Goal: Task Accomplishment & Management: Manage account settings

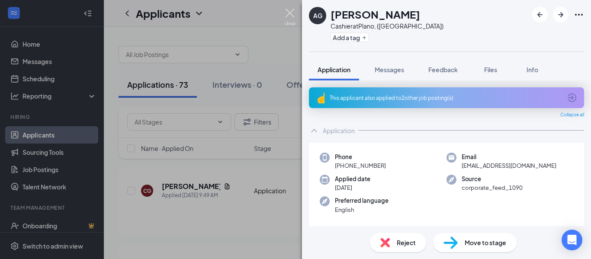
click at [292, 14] on img at bounding box center [290, 17] width 11 height 17
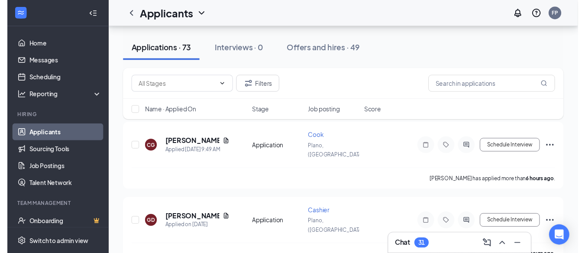
scroll to position [43, 0]
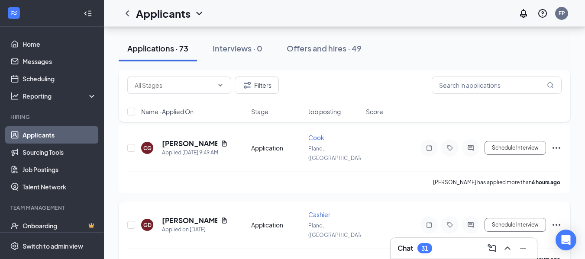
click at [149, 222] on div "GD" at bounding box center [147, 225] width 8 height 7
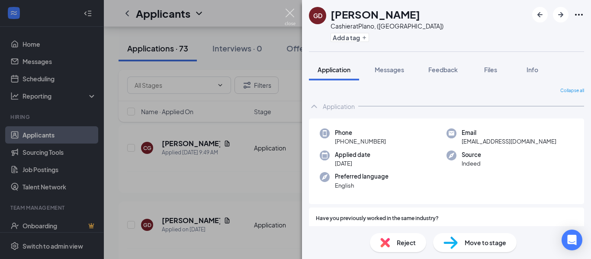
click at [291, 12] on img at bounding box center [290, 17] width 11 height 17
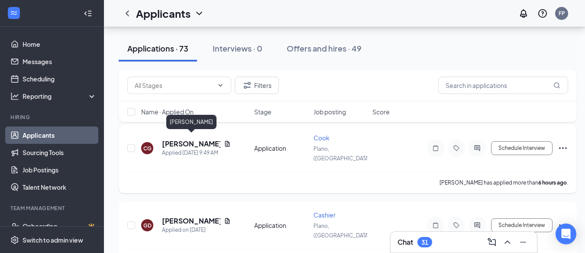
click at [193, 139] on h5 "[PERSON_NAME]" at bounding box center [191, 144] width 58 height 10
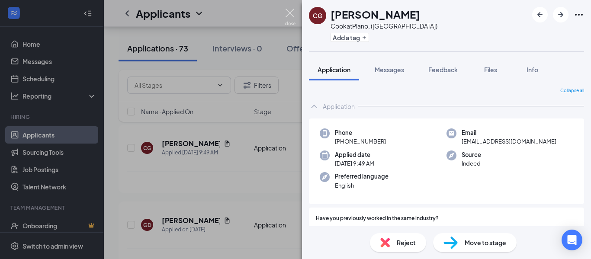
click at [291, 13] on img at bounding box center [290, 17] width 11 height 17
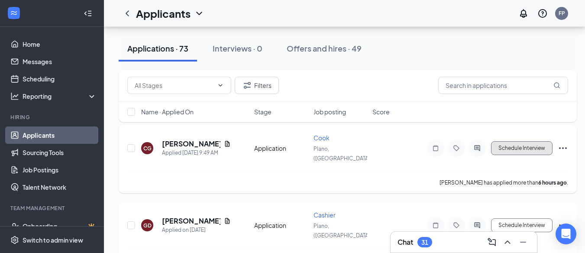
click at [523, 141] on button "Schedule Interview" at bounding box center [521, 148] width 61 height 14
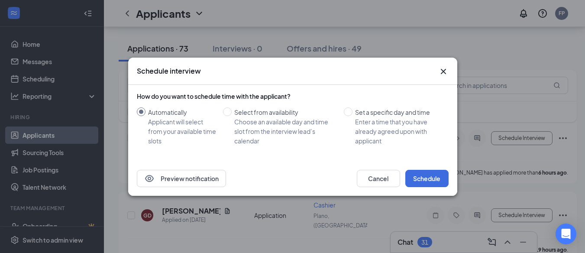
scroll to position [51, 0]
click at [349, 114] on input "Set a specific day and time Enter a time that you have already agreed upon with…" at bounding box center [348, 111] width 9 height 9
radio input "true"
radio input "false"
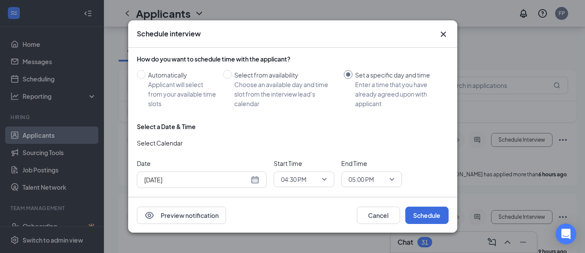
click at [322, 176] on span "04:30 PM" at bounding box center [304, 179] width 46 height 13
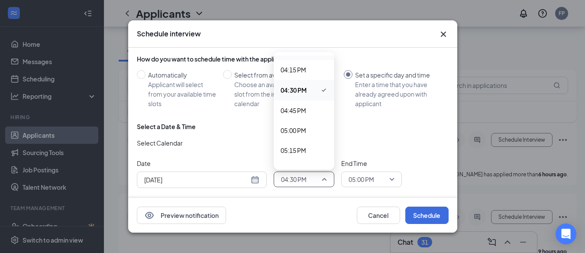
scroll to position [1290, 0]
click at [304, 127] on span "05:00 PM" at bounding box center [293, 130] width 26 height 10
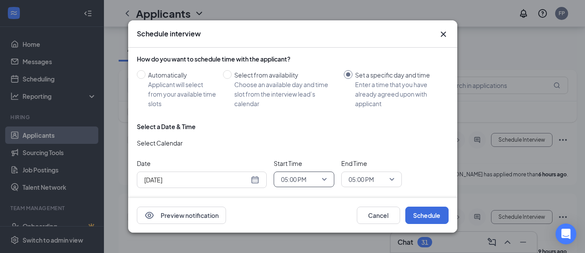
click at [388, 174] on span "05:00 PM" at bounding box center [371, 179] width 46 height 13
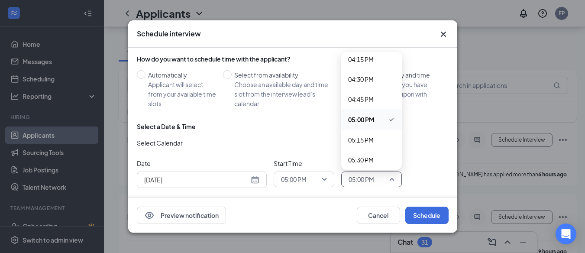
scroll to position [1301, 0]
click at [373, 156] on span "05:30 PM" at bounding box center [361, 159] width 26 height 10
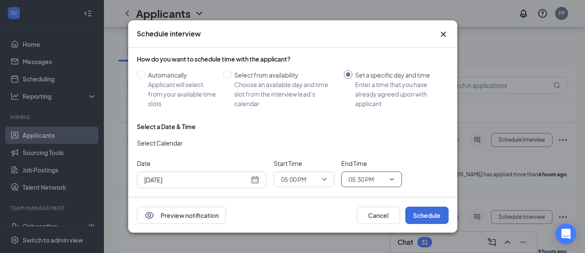
click at [411, 150] on div "Select a Date & Time Select Calendar Date [DATE] Start Time 05:00 PM 04:45 PM 0…" at bounding box center [293, 158] width 312 height 73
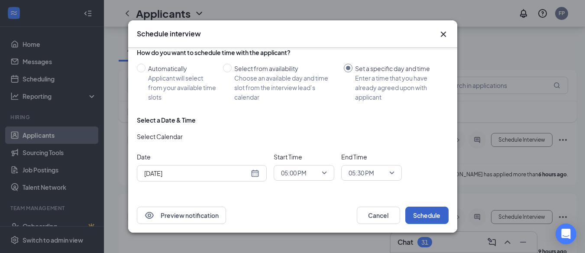
click at [425, 215] on button "Schedule" at bounding box center [426, 214] width 43 height 17
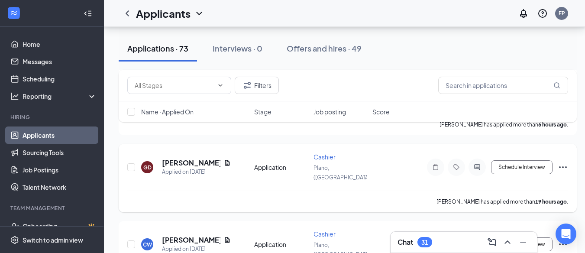
scroll to position [101, 0]
click at [524, 160] on button "Schedule Interview" at bounding box center [521, 167] width 61 height 14
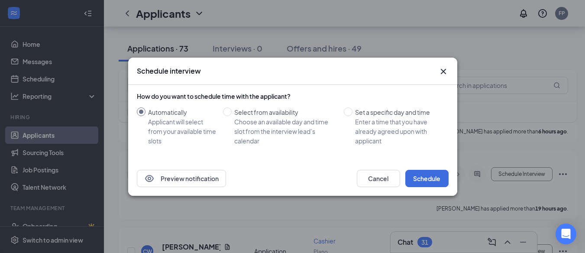
scroll to position [93, 0]
click at [228, 113] on input "Select from availability Choose an available day and time slot from the intervi…" at bounding box center [227, 111] width 9 height 9
radio input "true"
radio input "false"
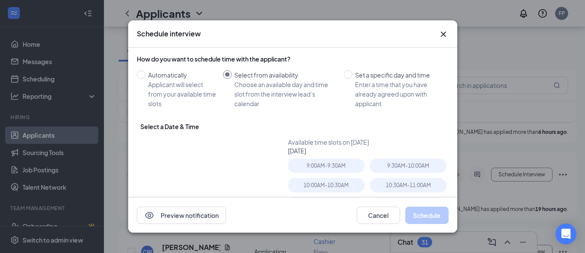
type input "[DATE]"
click at [142, 72] on input "Automatically Applicant will select from your available time slots" at bounding box center [141, 74] width 9 height 9
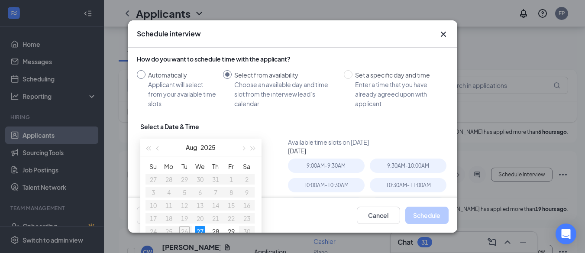
radio input "true"
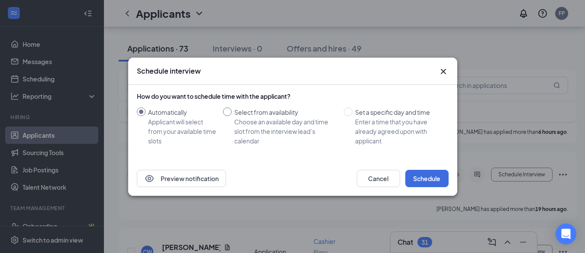
click at [230, 114] on input "Select from availability Choose an available day and time slot from the intervi…" at bounding box center [227, 111] width 9 height 9
radio input "true"
radio input "false"
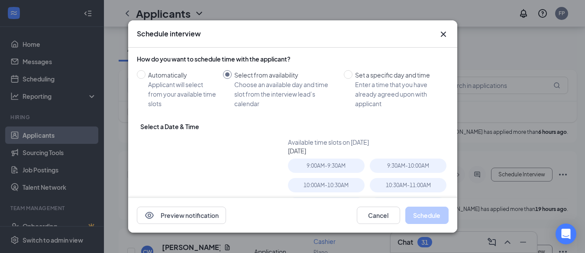
type input "[DATE]"
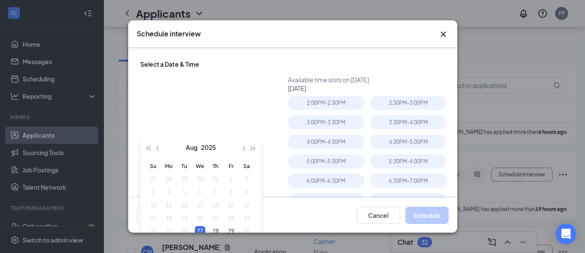
scroll to position [98, 0]
click at [342, 156] on div "5:00PM - 5:30PM" at bounding box center [326, 161] width 77 height 14
click at [421, 217] on button "Schedule" at bounding box center [426, 214] width 43 height 17
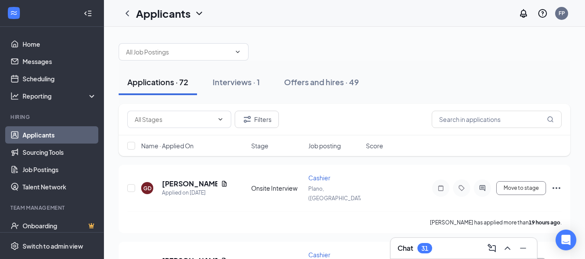
scroll to position [2, 0]
click at [197, 180] on h5 "[PERSON_NAME]" at bounding box center [189, 185] width 55 height 10
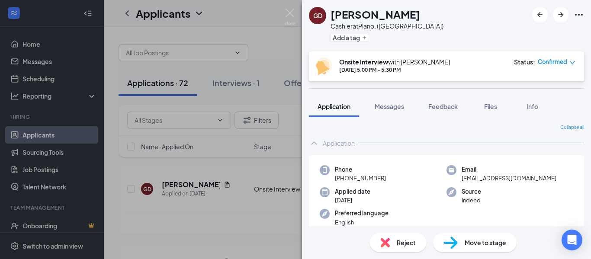
click at [576, 64] on div "Onsite Interview with [PERSON_NAME] [DATE] 5:00 PM - 5:30 PM Status : Confirmed" at bounding box center [446, 66] width 275 height 30
click at [572, 61] on icon "down" at bounding box center [572, 63] width 6 height 6
click at [289, 55] on div "GD [PERSON_NAME] Cashier at [GEOGRAPHIC_DATA], ([GEOGRAPHIC_DATA]) Add a tag On…" at bounding box center [295, 129] width 591 height 259
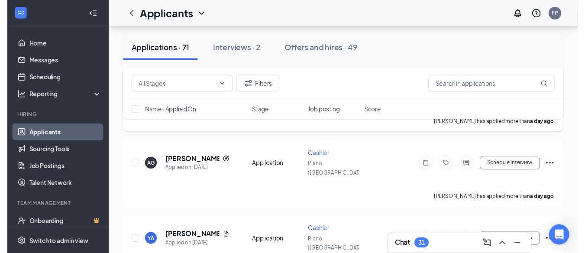
scroll to position [94, 0]
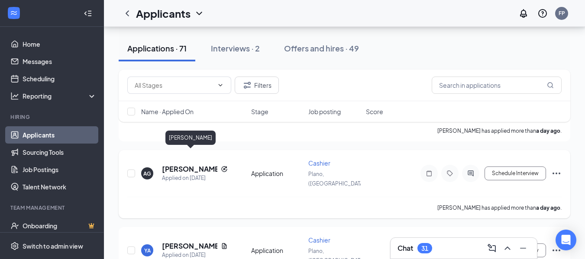
click at [168, 164] on h5 "[PERSON_NAME]" at bounding box center [189, 169] width 55 height 10
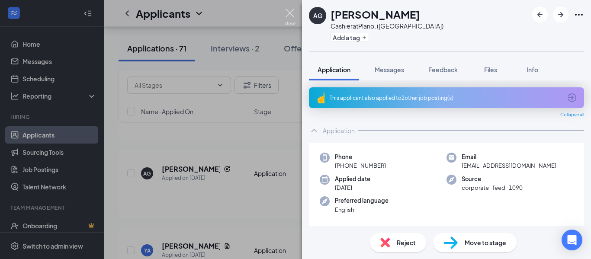
click at [291, 11] on img at bounding box center [290, 17] width 11 height 17
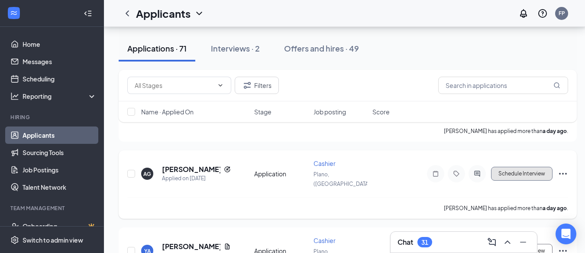
click at [545, 167] on button "Schedule Interview" at bounding box center [521, 174] width 61 height 14
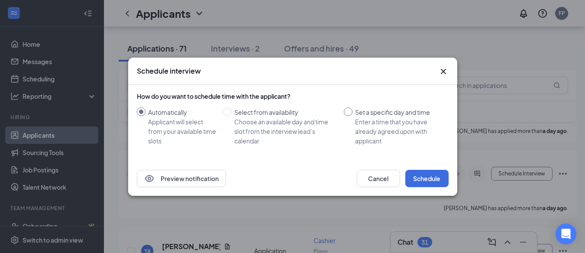
click at [347, 111] on input "Set a specific day and time Enter a time that you have already agreed upon with…" at bounding box center [348, 111] width 9 height 9
radio input "true"
radio input "false"
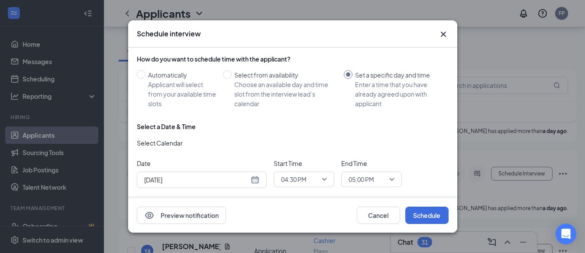
click at [320, 175] on span "04:30 PM" at bounding box center [304, 179] width 46 height 13
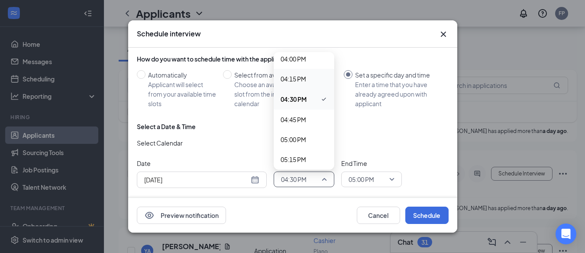
scroll to position [1290, 0]
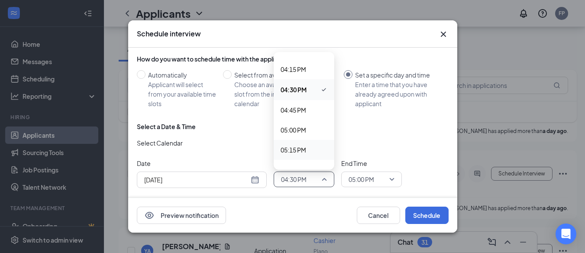
click at [306, 148] on span "05:15 PM" at bounding box center [293, 150] width 26 height 10
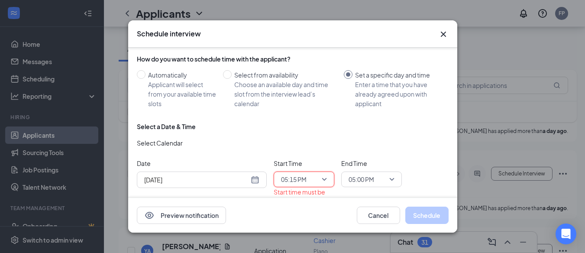
scroll to position [22, 0]
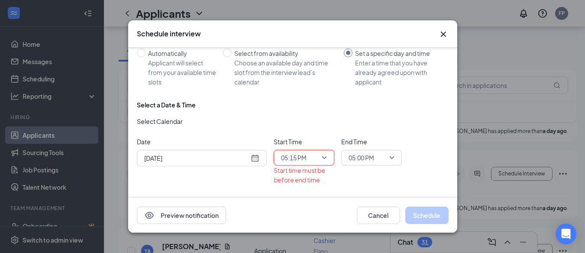
click at [390, 153] on span "05:00 PM" at bounding box center [371, 157] width 46 height 13
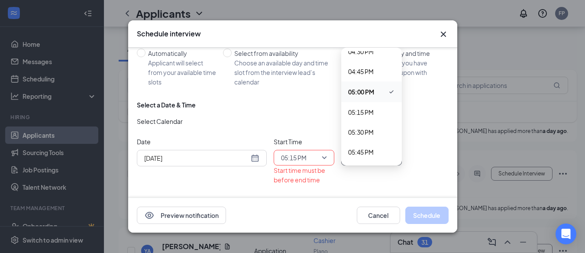
scroll to position [1334, 0]
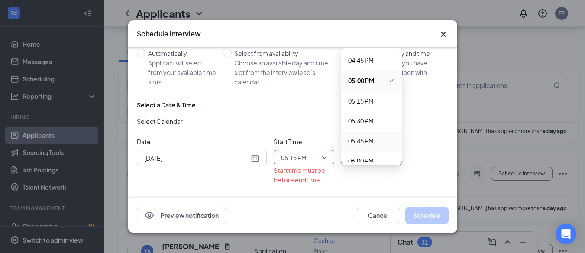
click at [378, 136] on span "05:45 PM" at bounding box center [371, 141] width 47 height 10
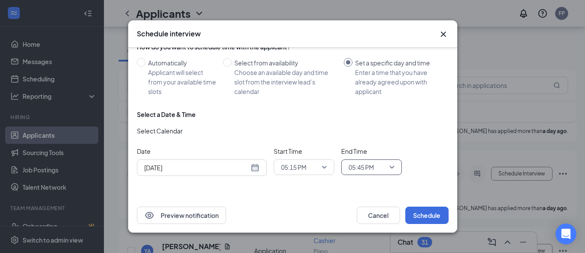
scroll to position [7, 0]
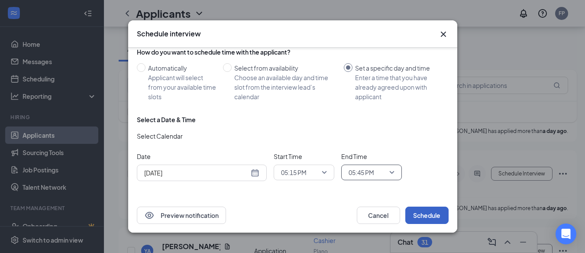
click at [424, 220] on button "Schedule" at bounding box center [426, 214] width 43 height 17
click at [420, 215] on button "Schedule" at bounding box center [426, 214] width 43 height 17
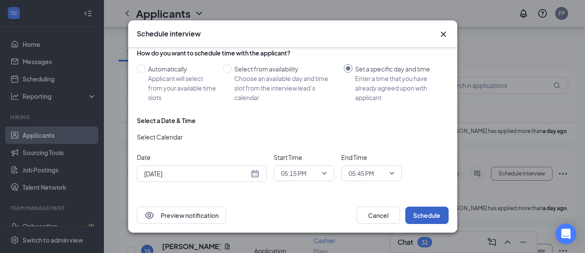
click at [312, 174] on span "05:15 PM" at bounding box center [300, 173] width 38 height 13
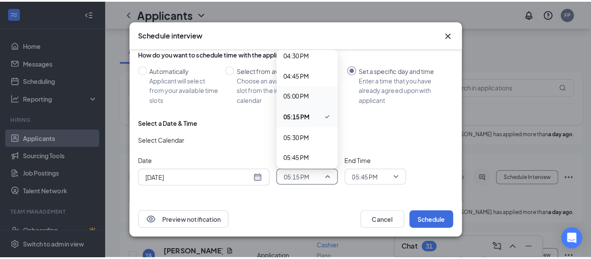
scroll to position [1321, 0]
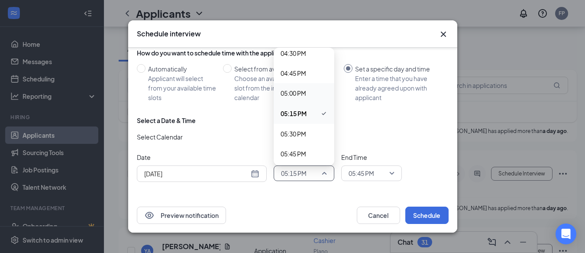
click at [315, 130] on span "05:30 PM" at bounding box center [303, 134] width 47 height 10
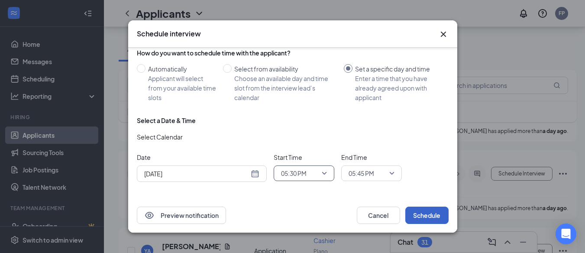
click at [418, 221] on button "Schedule" at bounding box center [426, 214] width 43 height 17
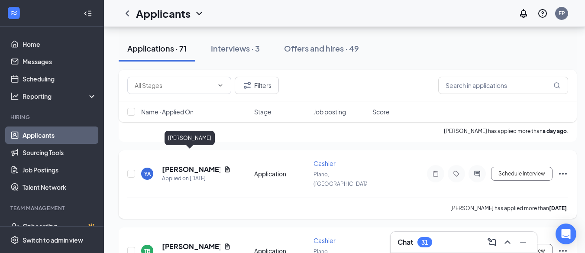
click at [177, 164] on h5 "[PERSON_NAME]" at bounding box center [191, 169] width 58 height 10
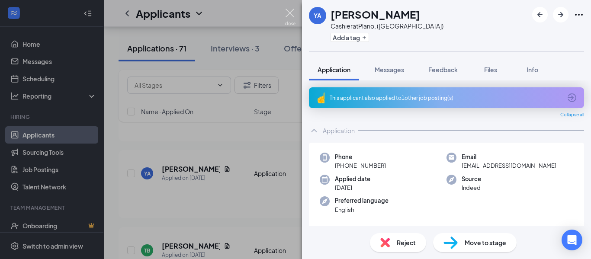
click at [292, 14] on img at bounding box center [290, 17] width 11 height 17
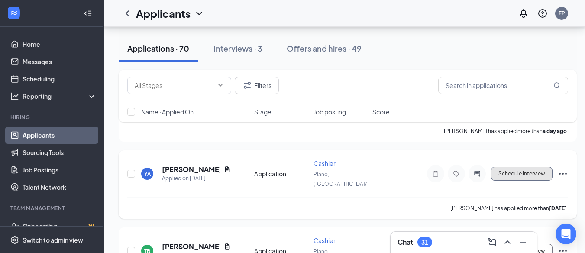
click at [542, 167] on button "Schedule Interview" at bounding box center [521, 174] width 61 height 14
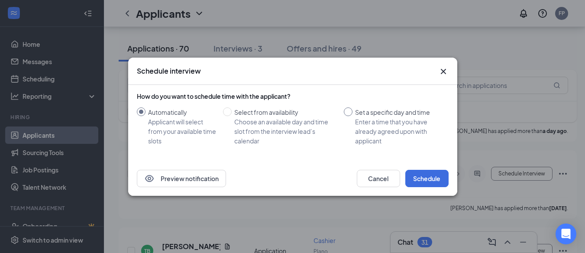
click at [347, 113] on input "Set a specific day and time Enter a time that you have already agreed upon with…" at bounding box center [348, 111] width 9 height 9
radio input "true"
radio input "false"
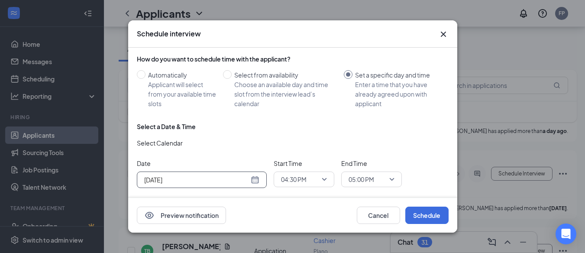
click at [258, 175] on div "[DATE]" at bounding box center [201, 180] width 115 height 10
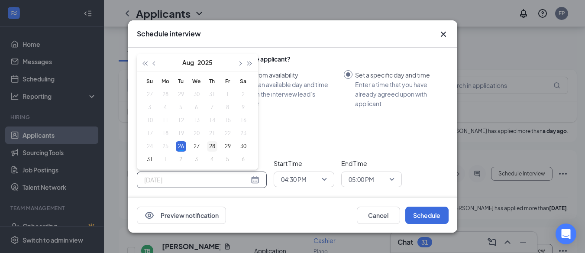
type input "[DATE]"
click at [213, 142] on div "28" at bounding box center [212, 146] width 10 height 10
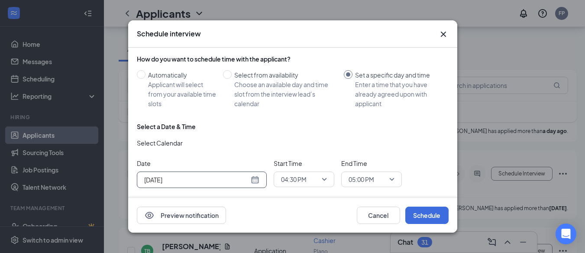
click at [325, 175] on span "04:30 PM" at bounding box center [304, 179] width 46 height 13
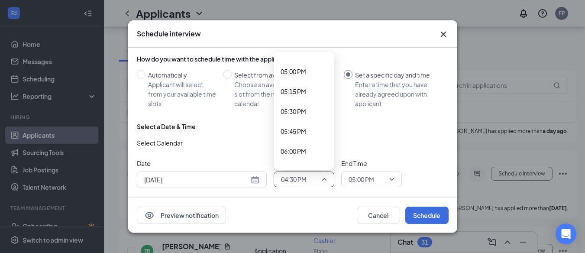
scroll to position [1349, 0]
click at [309, 146] on span "06:00 PM" at bounding box center [303, 151] width 47 height 10
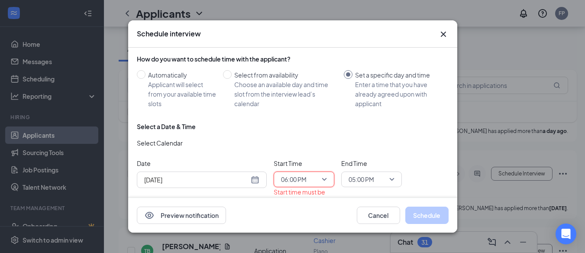
click at [388, 177] on span "05:00 PM" at bounding box center [371, 179] width 46 height 13
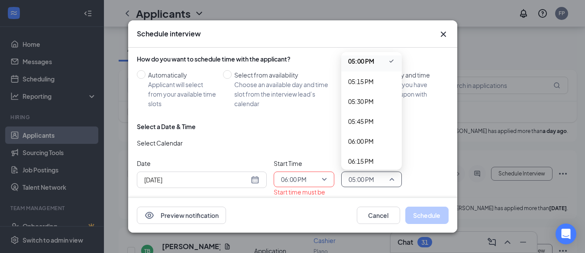
scroll to position [1382, 0]
click at [368, 135] on span "06:15 PM" at bounding box center [361, 137] width 26 height 10
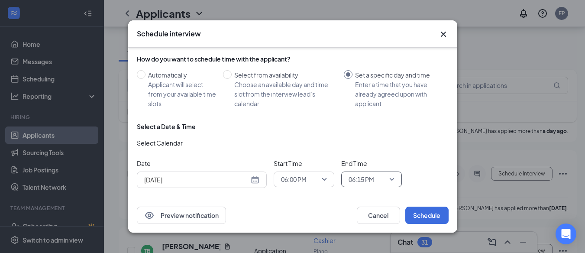
scroll to position [6, 0]
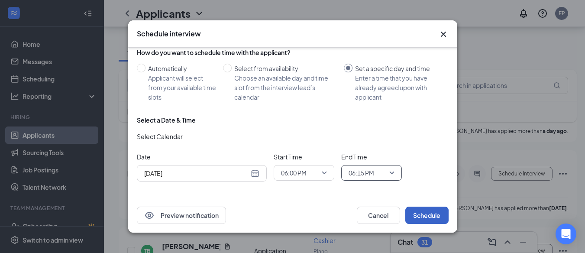
click at [434, 216] on button "Schedule" at bounding box center [426, 214] width 43 height 17
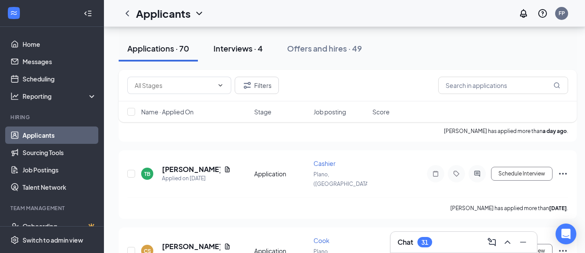
click at [250, 48] on div "Interviews · 4" at bounding box center [237, 48] width 49 height 11
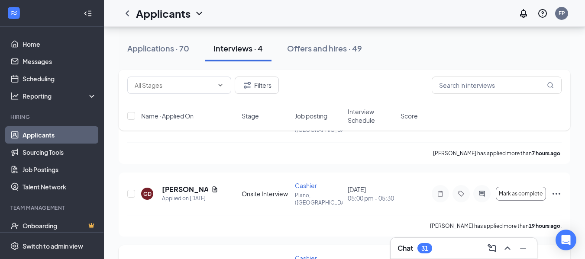
scroll to position [51, 0]
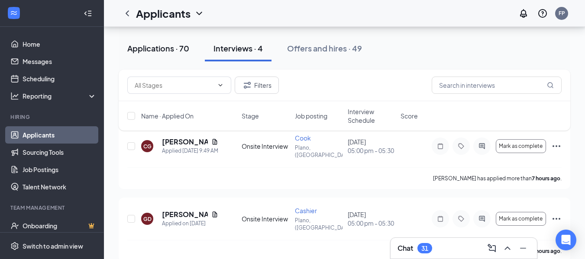
click at [146, 50] on div "Applications · 70" at bounding box center [158, 48] width 62 height 11
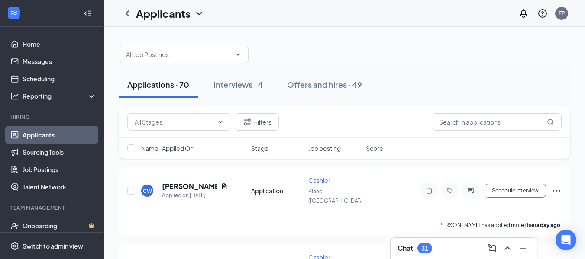
click at [434, 247] on div "Chat 31" at bounding box center [463, 248] width 132 height 14
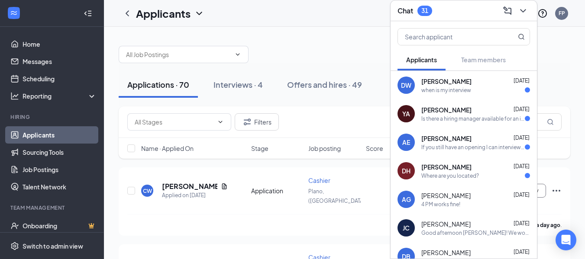
click at [476, 146] on div "If you still have an opening I can interview [DATE] at 1pm" at bounding box center [472, 147] width 103 height 7
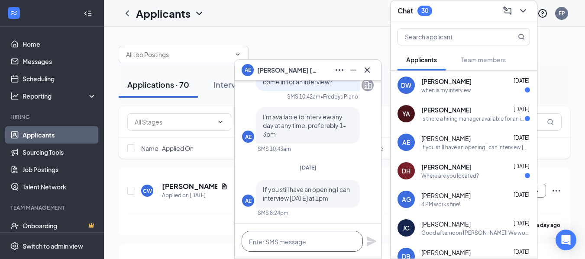
click at [295, 244] on textarea at bounding box center [301, 241] width 121 height 21
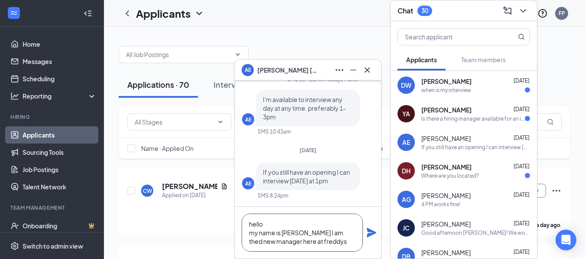
click at [324, 233] on textarea "hello my name is [PERSON_NAME] I am thed new manager here at freddys" at bounding box center [301, 233] width 121 height 38
click at [323, 241] on textarea "hello my name is [PERSON_NAME] I am the new manager here at freddys" at bounding box center [301, 233] width 121 height 38
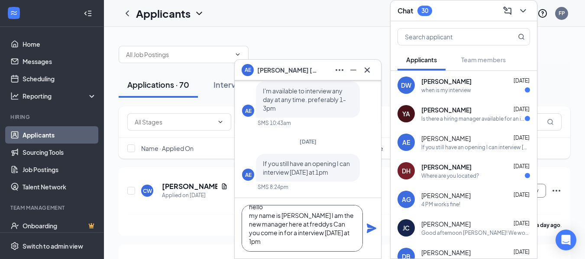
scroll to position [18, 0]
type textarea "hello my name is [PERSON_NAME] I am the new manager here at freddys Can you com…"
click at [371, 227] on icon "Plane" at bounding box center [371, 229] width 10 height 10
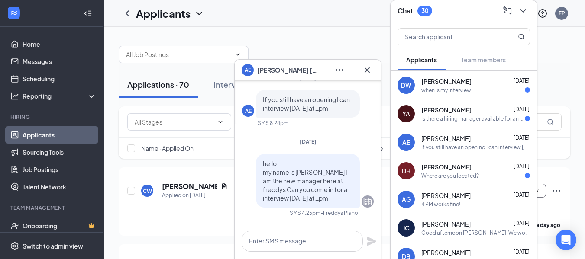
scroll to position [0, 0]
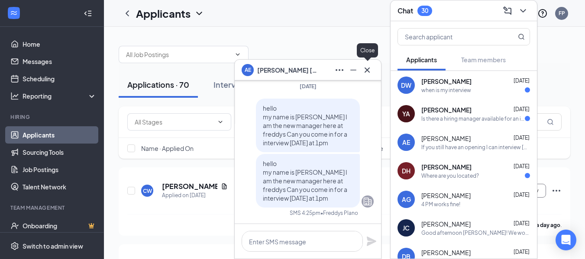
click at [367, 72] on icon "Cross" at bounding box center [367, 70] width 10 height 10
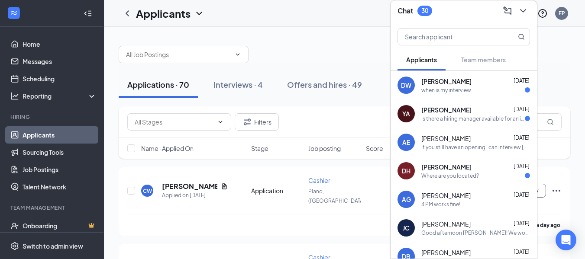
click at [471, 115] on div "Is there a hiring manager available for an interview [DATE]?" at bounding box center [472, 118] width 103 height 7
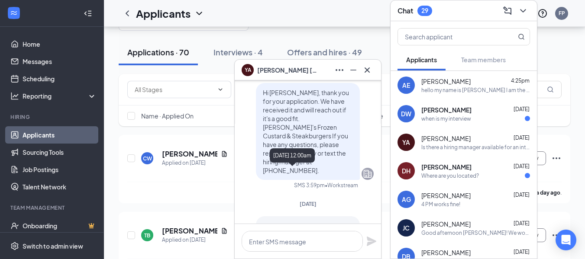
scroll to position [33, 0]
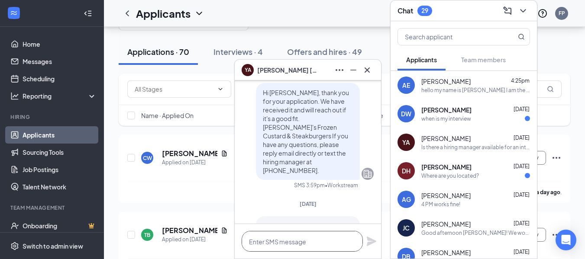
click at [295, 246] on textarea at bounding box center [301, 241] width 121 height 21
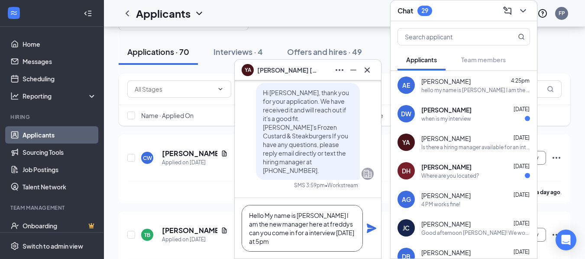
scroll to position [9, 0]
type textarea "Hello My name is [PERSON_NAME] I am the new manager here at freddys can you com…"
click at [372, 231] on icon "Plane" at bounding box center [371, 228] width 10 height 10
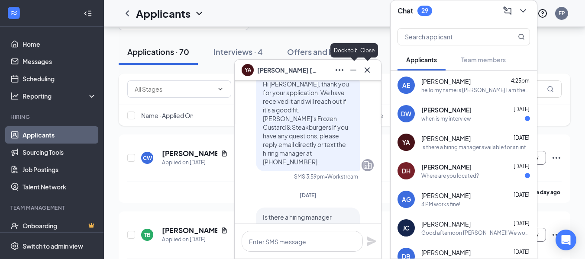
scroll to position [-173, 0]
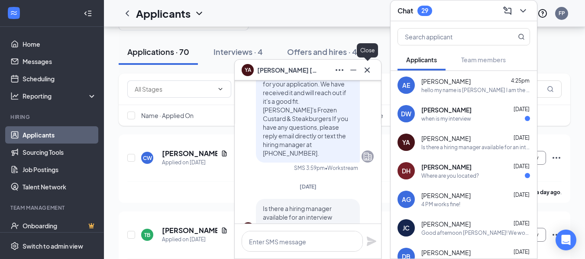
click at [366, 67] on icon "Cross" at bounding box center [367, 70] width 10 height 10
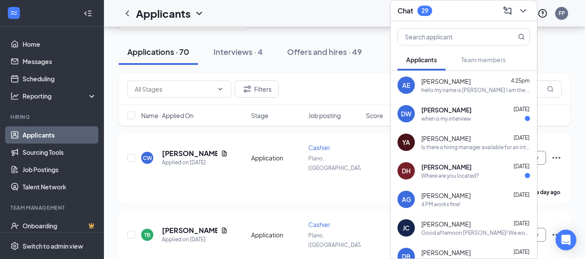
click at [488, 122] on div "DW [PERSON_NAME] [DATE] when is my interview" at bounding box center [463, 114] width 146 height 29
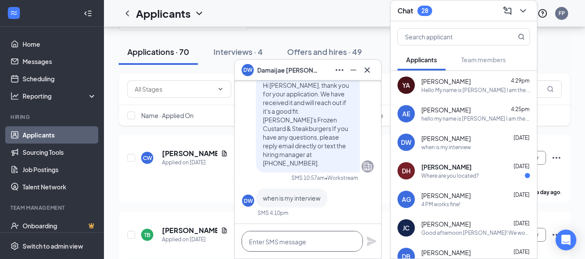
click at [291, 236] on textarea at bounding box center [301, 241] width 121 height 21
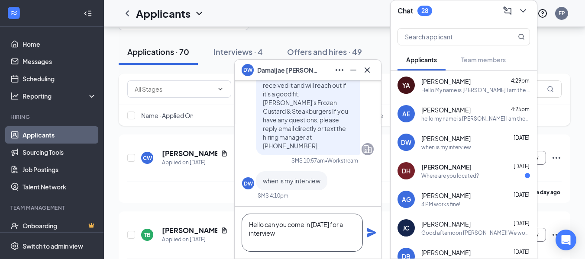
type textarea "Hello can you come in [DATE] for a interview"
click at [372, 234] on icon "Plane" at bounding box center [371, 233] width 10 height 10
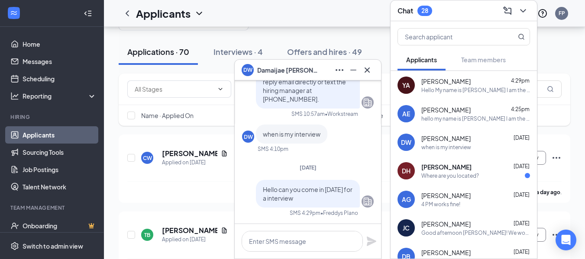
scroll to position [0, 0]
click at [368, 76] on button at bounding box center [367, 70] width 14 height 14
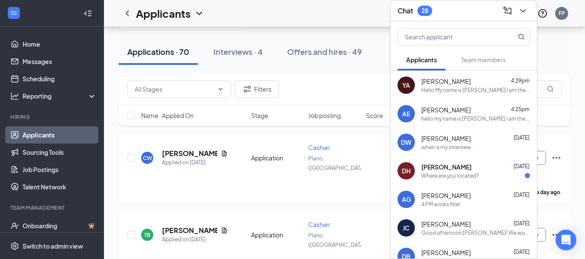
click at [467, 171] on div "[PERSON_NAME] [DATE] Where are you located?" at bounding box center [475, 171] width 109 height 17
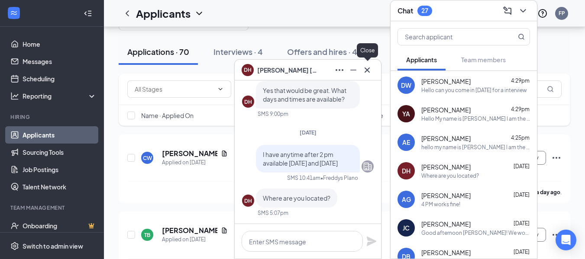
click at [368, 70] on icon "Cross" at bounding box center [367, 70] width 10 height 10
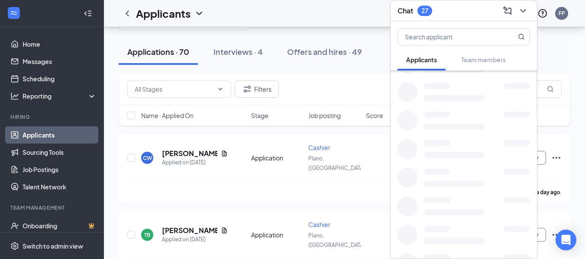
scroll to position [339, 0]
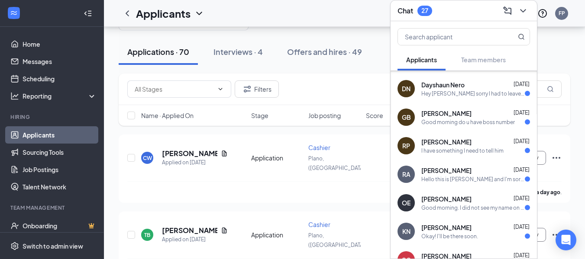
click at [479, 98] on div "DN [PERSON_NAME] [DATE] Hey [PERSON_NAME] Im sorry I had to leave because I cam…" at bounding box center [463, 88] width 146 height 29
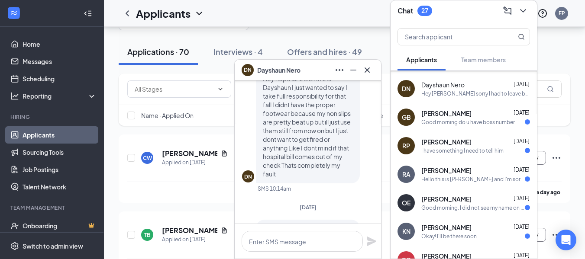
scroll to position [-92, 0]
click at [370, 72] on icon "Cross" at bounding box center [367, 70] width 10 height 10
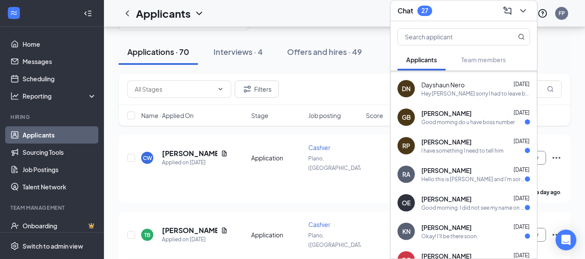
click at [480, 127] on div "GB [PERSON_NAME] [DATE] Good morning do u have boss number" at bounding box center [463, 117] width 146 height 29
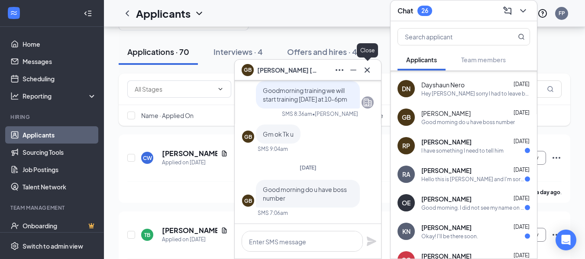
click at [365, 69] on icon "Cross" at bounding box center [367, 70] width 10 height 10
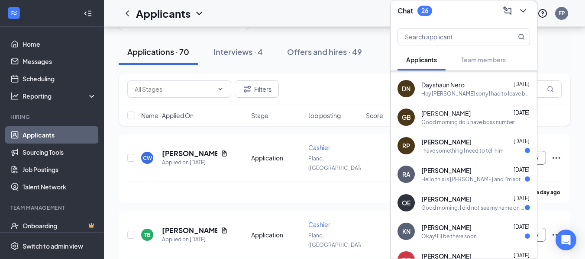
click at [475, 151] on div "I have something I need to tell him" at bounding box center [462, 150] width 82 height 7
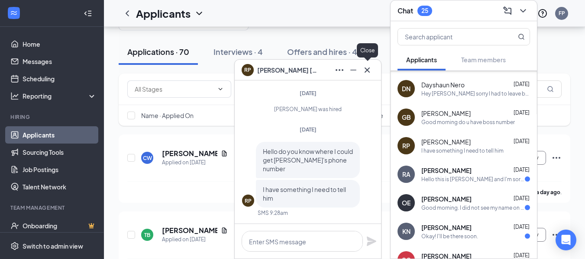
click at [370, 69] on icon "Cross" at bounding box center [367, 70] width 10 height 10
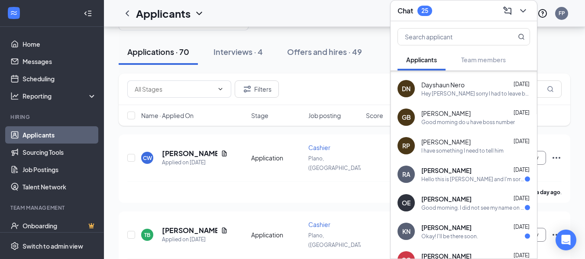
click at [489, 181] on div "Hello this is [PERSON_NAME] and I'm sorry I will not be able to make it tonight…" at bounding box center [472, 179] width 103 height 7
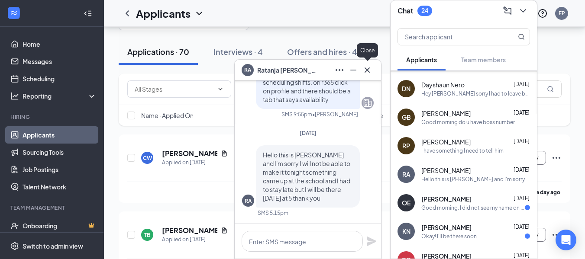
click at [366, 72] on icon "Cross" at bounding box center [367, 70] width 10 height 10
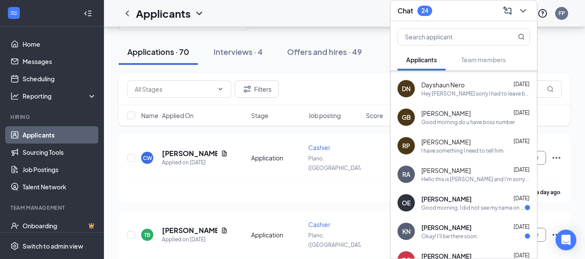
click at [491, 209] on div "Good morning. I did not see my name on the schedule. So. If you don't need me t…" at bounding box center [472, 207] width 103 height 7
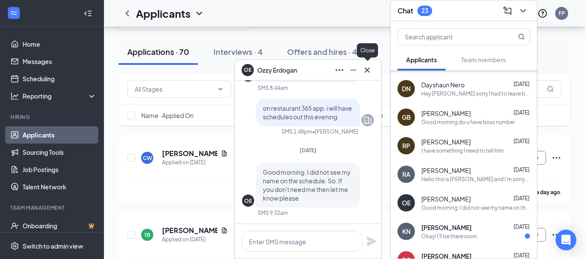
click at [365, 70] on icon "Cross" at bounding box center [367, 70] width 10 height 10
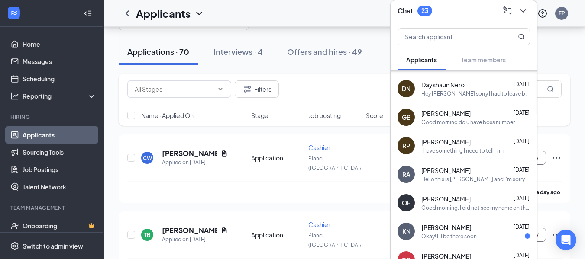
click at [455, 235] on div "Okay! I'll be there soon." at bounding box center [449, 236] width 57 height 7
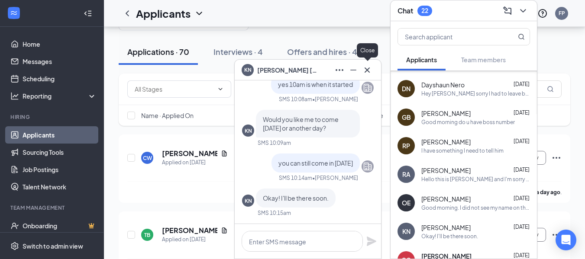
click at [366, 67] on icon "Cross" at bounding box center [367, 70] width 10 height 10
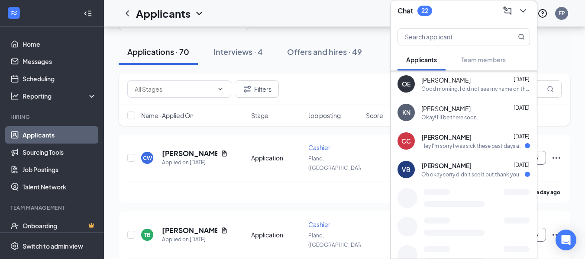
scroll to position [459, 0]
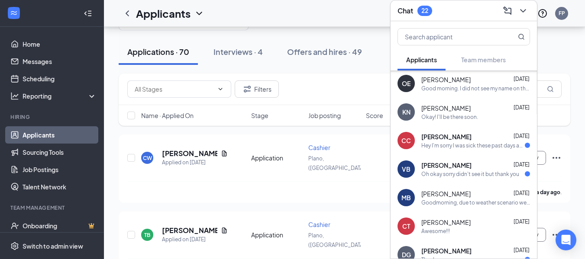
click at [466, 174] on div "Oh okay sorry didn't see it but thank you" at bounding box center [470, 173] width 98 height 7
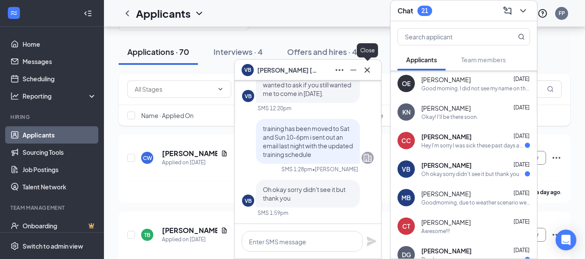
click at [369, 70] on icon "Cross" at bounding box center [367, 70] width 10 height 10
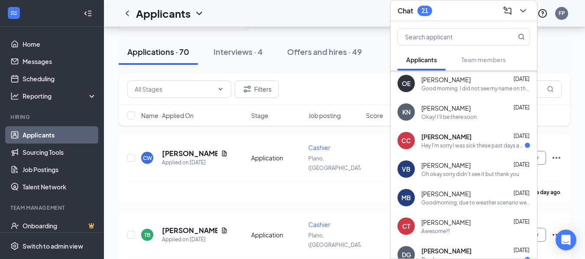
click at [372, 37] on div "Applications · 70 Interviews · 4 Offers and hires · 49" at bounding box center [344, 51] width 451 height 43
click at [522, 10] on icon "ChevronDown" at bounding box center [522, 11] width 10 height 10
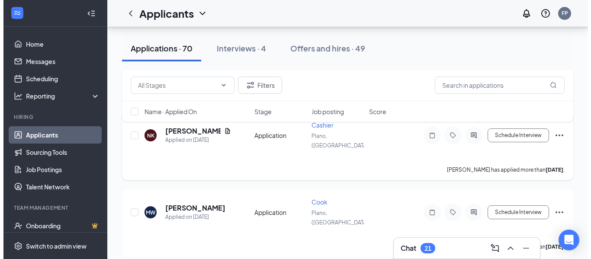
scroll to position [1212, 0]
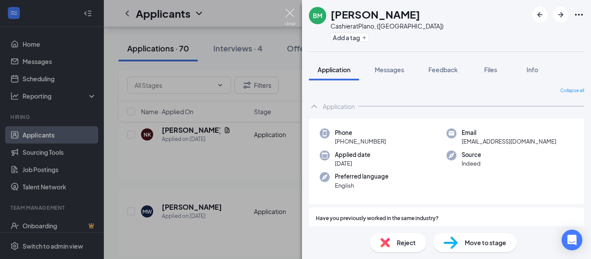
click at [291, 15] on img at bounding box center [290, 17] width 11 height 17
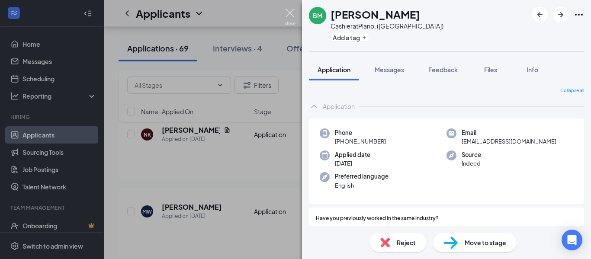
click at [291, 10] on img at bounding box center [290, 17] width 11 height 17
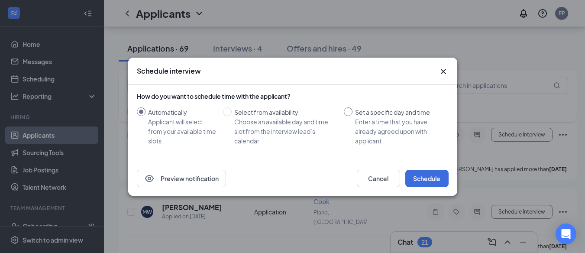
click at [346, 109] on input "Set a specific day and time Enter a time that you have already agreed upon with…" at bounding box center [348, 111] width 9 height 9
radio input "true"
radio input "false"
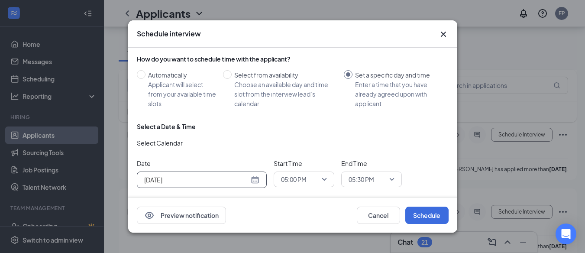
click at [247, 178] on input "[DATE]" at bounding box center [196, 180] width 105 height 10
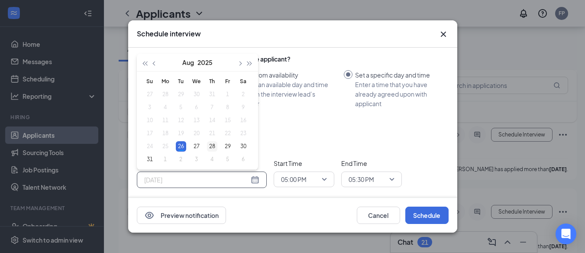
type input "[DATE]"
click at [213, 145] on div "28" at bounding box center [212, 146] width 10 height 10
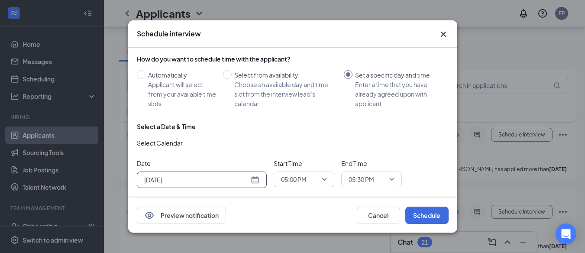
click at [327, 177] on div "05:00 PM" at bounding box center [303, 179] width 61 height 16
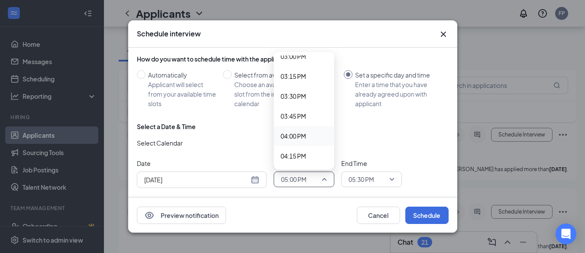
scroll to position [1187, 0]
click at [305, 68] on span "03:00 PM" at bounding box center [293, 73] width 26 height 10
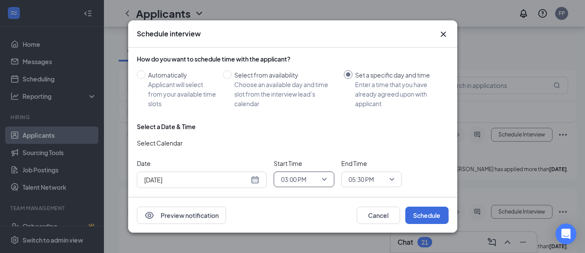
click at [392, 174] on span "05:30 PM" at bounding box center [371, 179] width 46 height 13
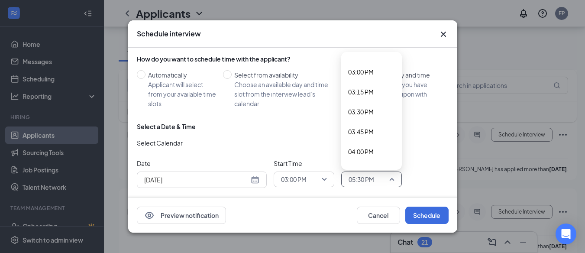
scroll to position [1187, 0]
click at [379, 87] on span "03:15 PM" at bounding box center [371, 92] width 47 height 10
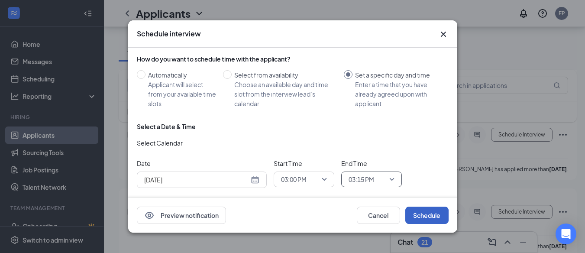
click at [418, 219] on button "Schedule" at bounding box center [426, 214] width 43 height 17
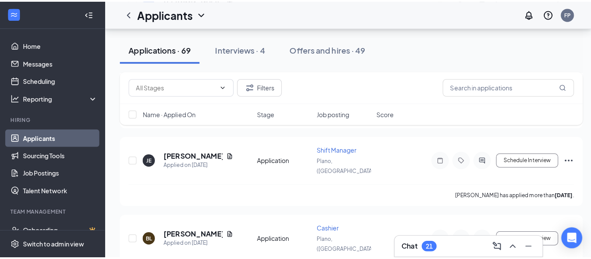
scroll to position [2114, 0]
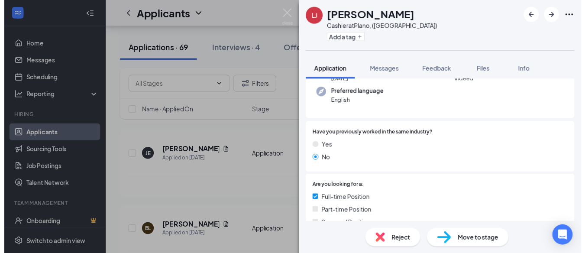
scroll to position [83, 0]
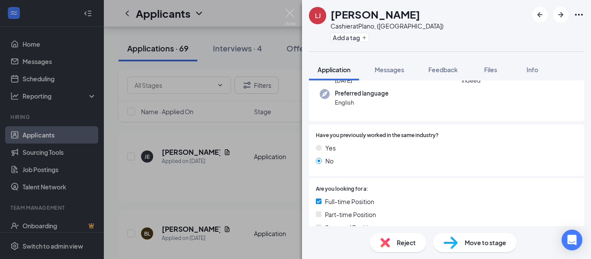
click at [284, 16] on div "LJ [PERSON_NAME] Cashier at [GEOGRAPHIC_DATA], ([GEOGRAPHIC_DATA]) Add a tag Ap…" at bounding box center [295, 129] width 591 height 259
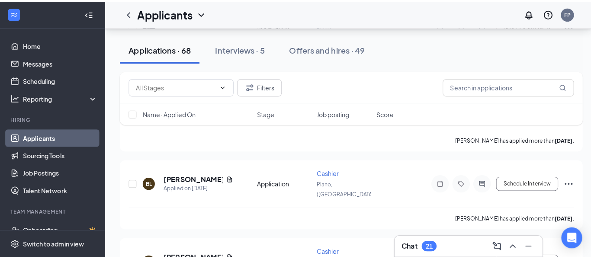
scroll to position [2167, 0]
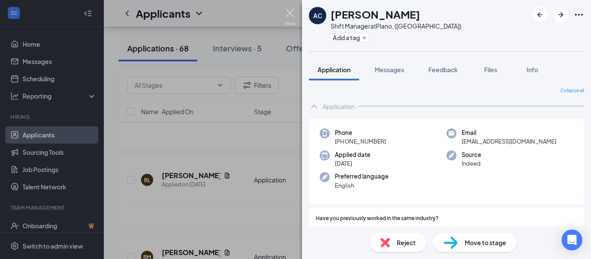
click at [290, 16] on img at bounding box center [290, 17] width 11 height 17
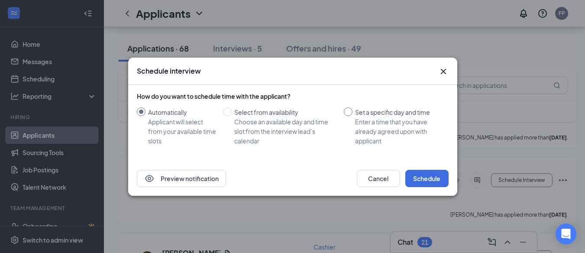
click at [349, 115] on input "Set a specific day and time Enter a time that you have already agreed upon with…" at bounding box center [348, 111] width 9 height 9
radio input "true"
radio input "false"
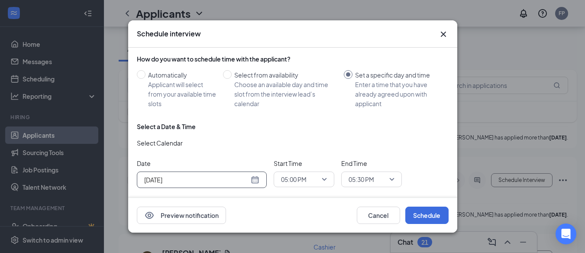
click at [259, 177] on div "[DATE]" at bounding box center [202, 179] width 130 height 16
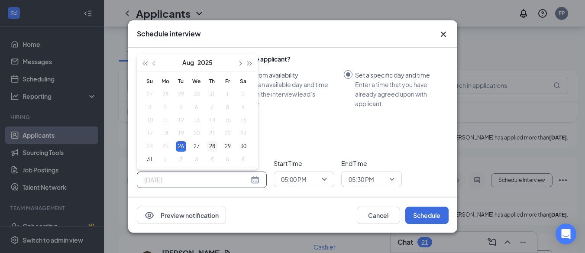
type input "[DATE]"
click at [213, 142] on div "28" at bounding box center [212, 146] width 10 height 10
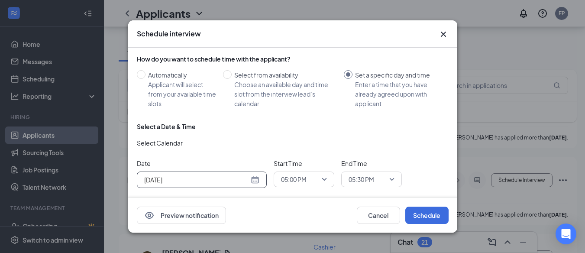
click at [323, 178] on span "05:00 PM" at bounding box center [304, 179] width 46 height 13
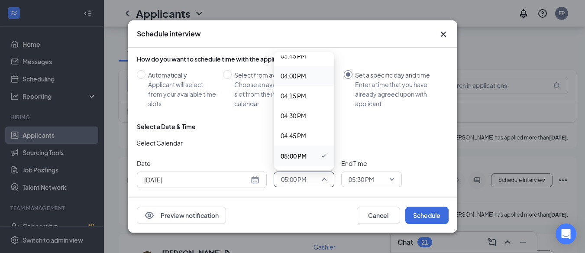
click at [296, 78] on div "04:00 PM" at bounding box center [303, 76] width 61 height 20
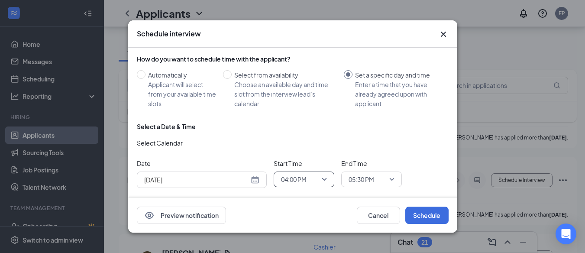
click at [392, 174] on span "05:30 PM" at bounding box center [371, 179] width 46 height 13
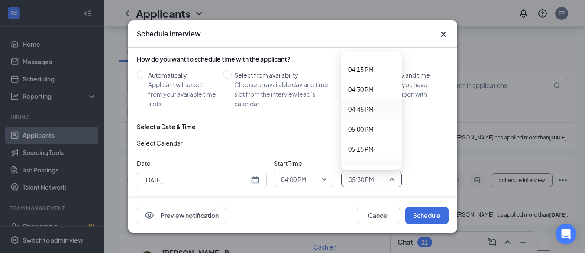
scroll to position [1289, 0]
click at [363, 68] on span "04:15 PM" at bounding box center [361, 70] width 26 height 10
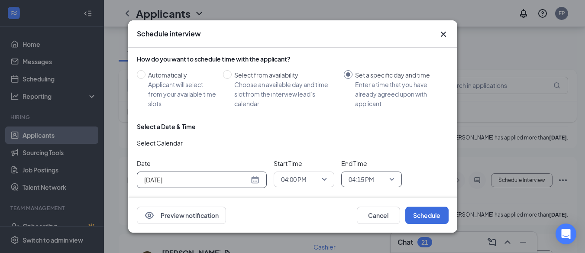
click at [248, 178] on input "[DATE]" at bounding box center [196, 180] width 105 height 10
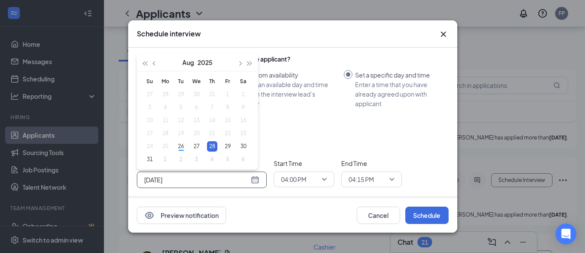
click at [295, 148] on div "Select Calendar" at bounding box center [293, 145] width 312 height 14
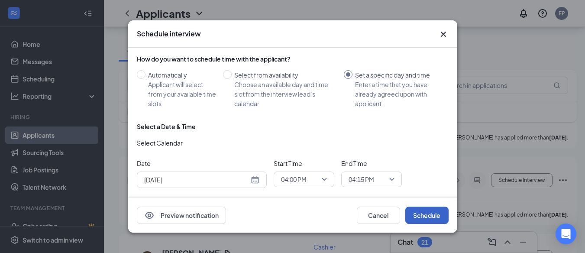
click at [436, 221] on button "Schedule" at bounding box center [426, 214] width 43 height 17
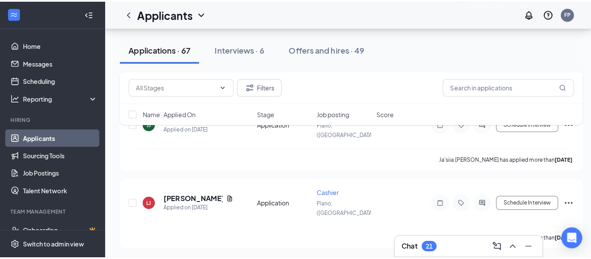
scroll to position [2380, 0]
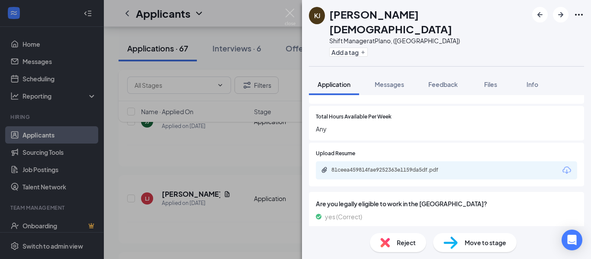
scroll to position [387, 0]
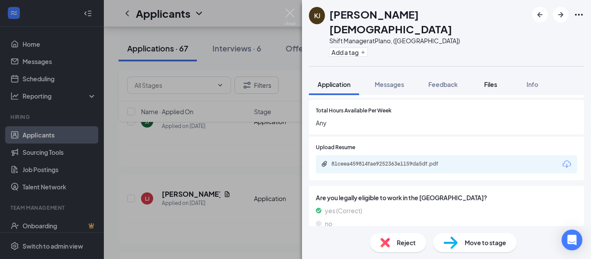
click at [489, 75] on button "Files" at bounding box center [490, 85] width 35 height 22
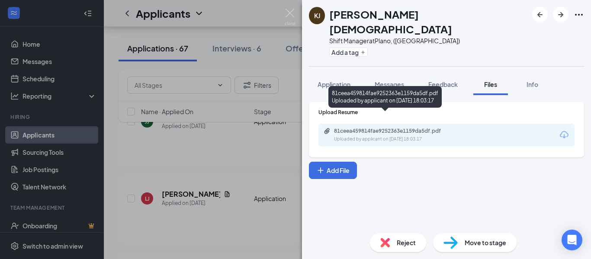
click at [384, 136] on div "Uploaded by applicant on [DATE] 18:03:17" at bounding box center [399, 139] width 130 height 7
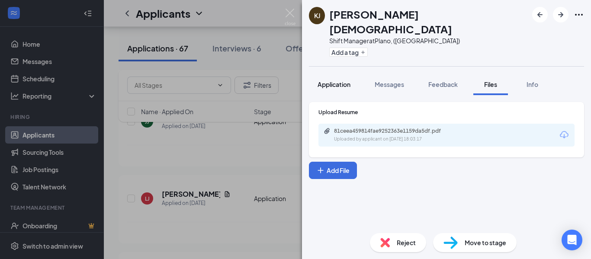
click at [337, 74] on button "Application" at bounding box center [334, 85] width 50 height 22
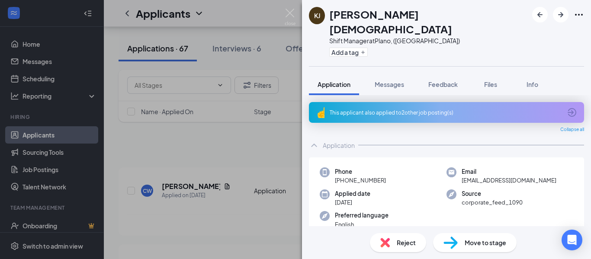
scroll to position [2380, 0]
